Goal: Task Accomplishment & Management: Manage account settings

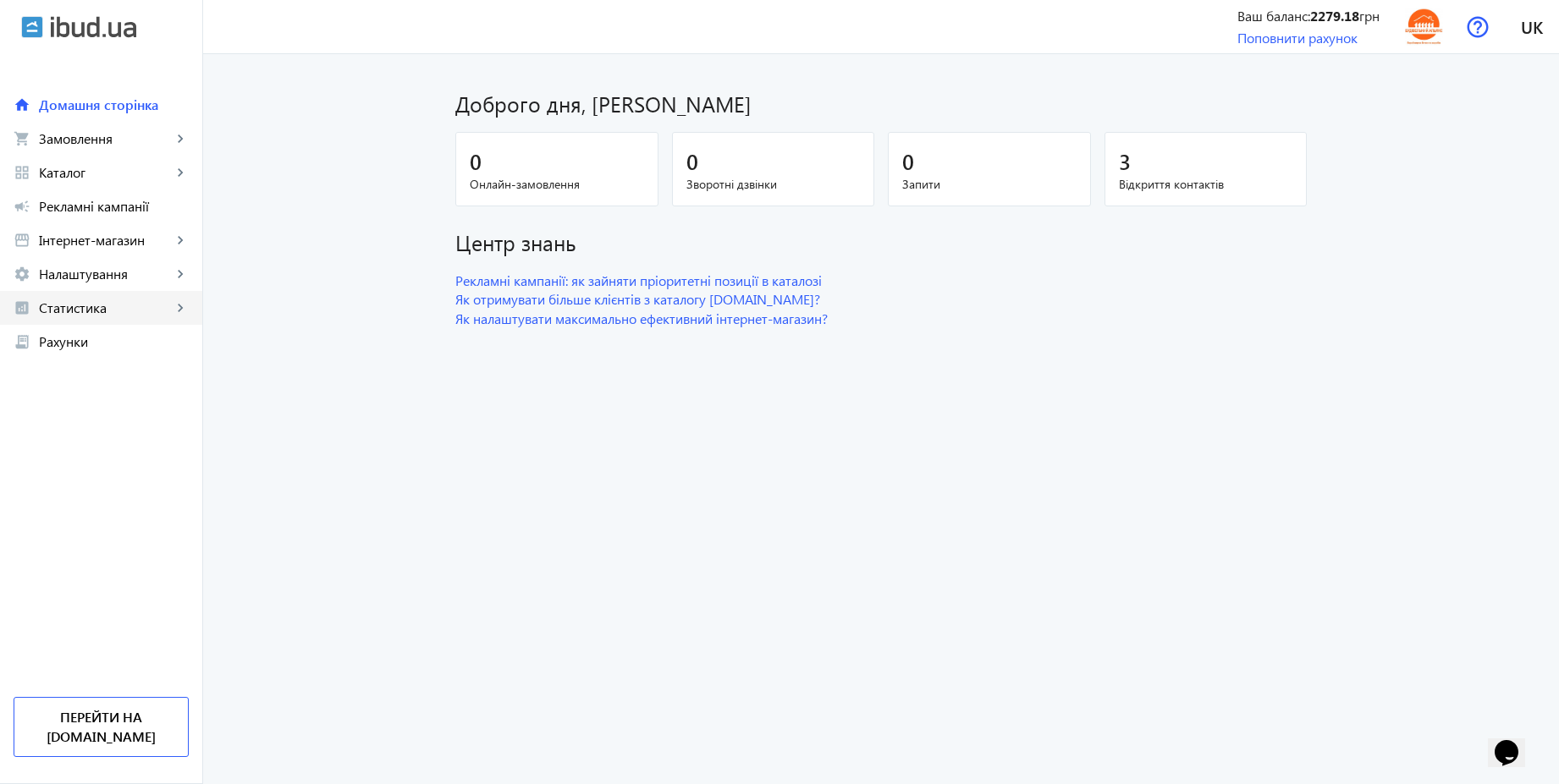
click at [102, 313] on span "Статистика" at bounding box center [105, 308] width 133 height 17
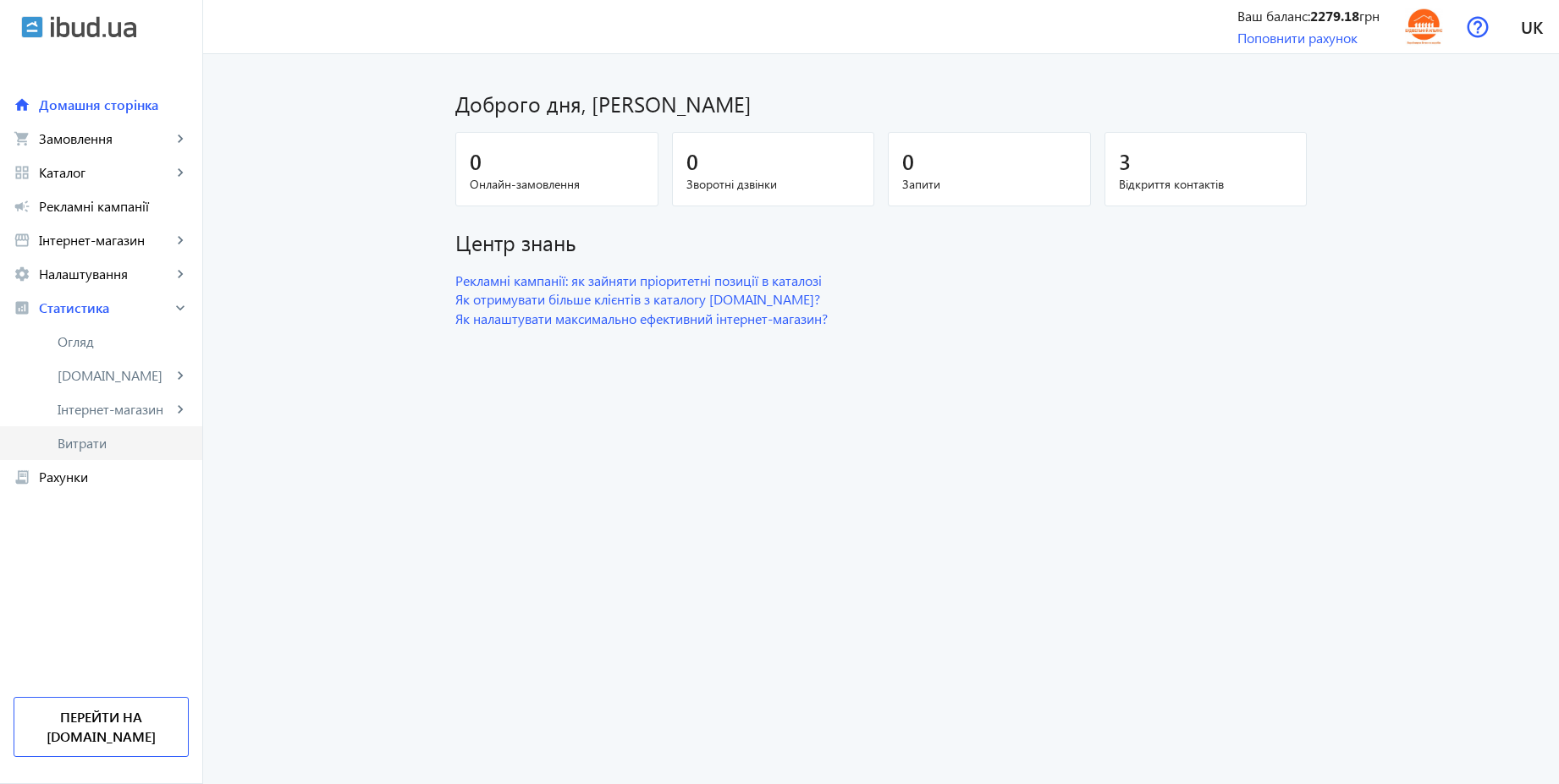
click at [81, 445] on span "Витрати" at bounding box center [123, 444] width 132 height 17
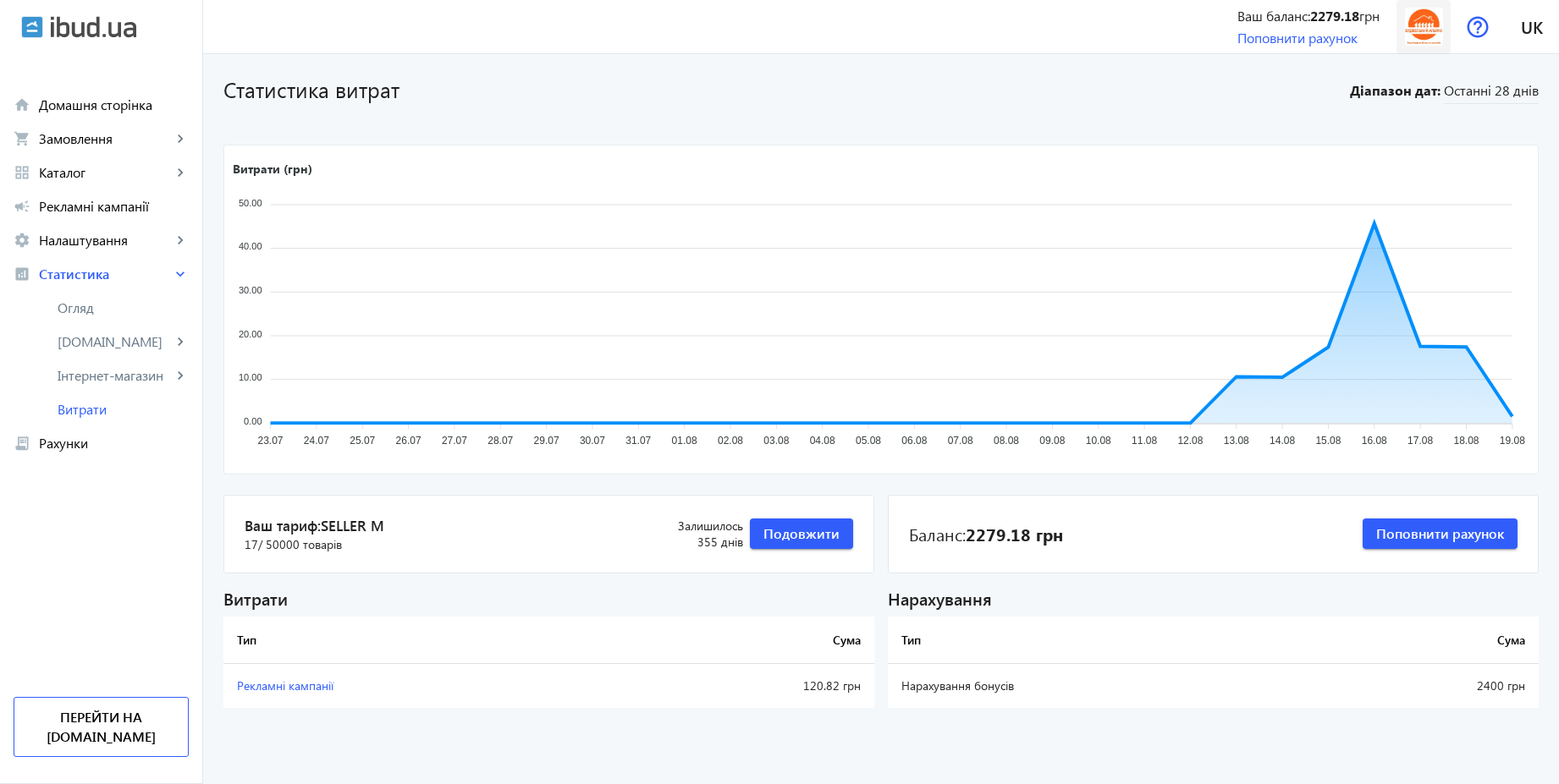
click at [1421, 29] on img at bounding box center [1424, 27] width 38 height 38
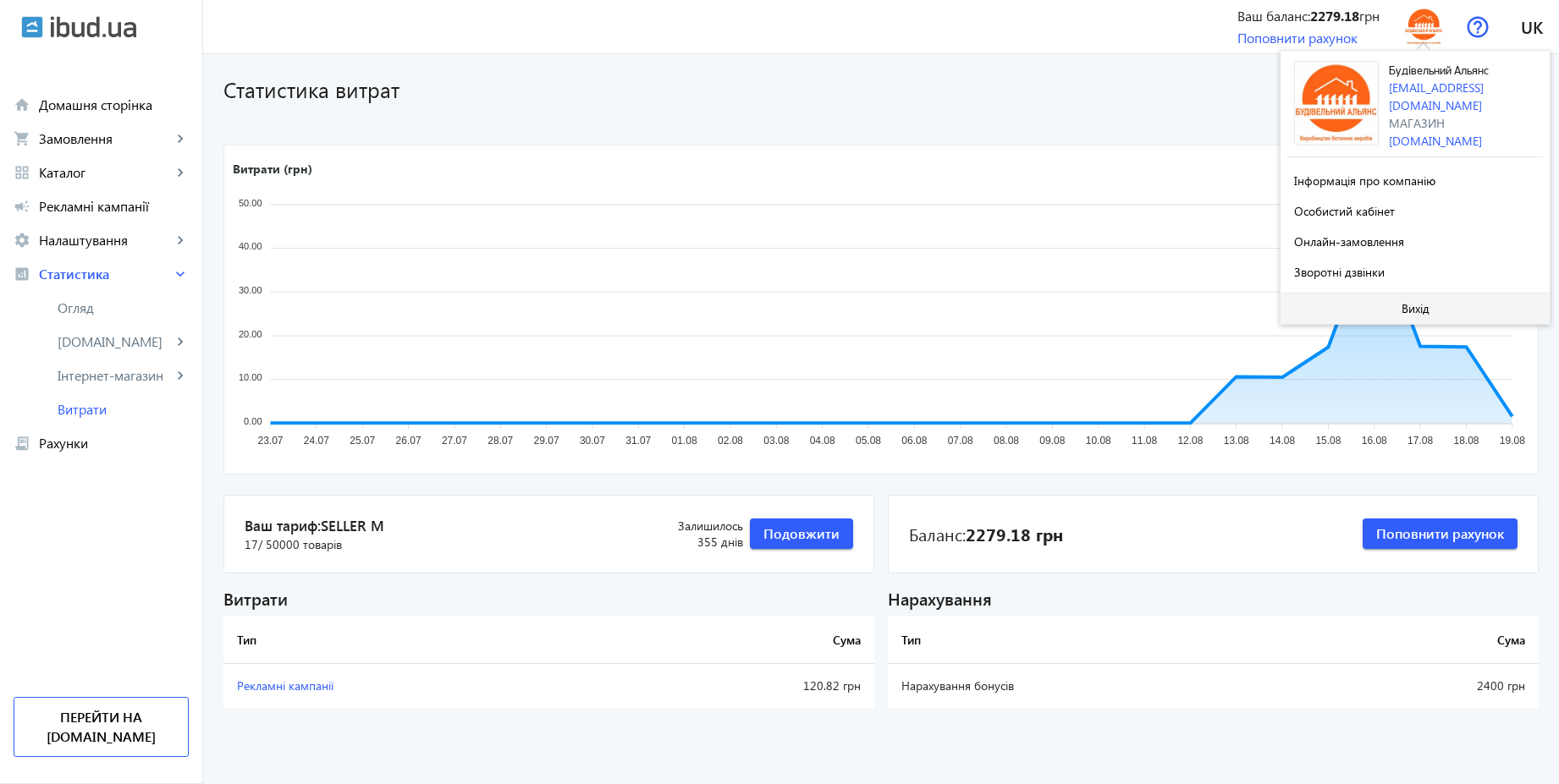
click at [1385, 299] on span at bounding box center [1415, 309] width 269 height 41
